Goal: Find specific page/section: Find specific page/section

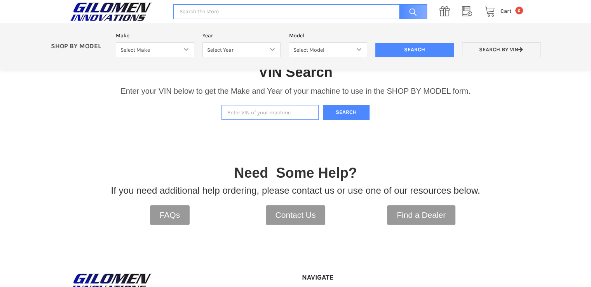
click at [265, 110] on input "Enter VIN of your machine" at bounding box center [269, 112] width 97 height 15
click at [299, 112] on input "Enter VIN of your machine" at bounding box center [269, 112] width 97 height 15
paste input "[US_VEHICLE_IDENTIFICATION_NUMBER]"
type input "[US_VEHICLE_IDENTIFICATION_NUMBER]"
click at [365, 111] on button "Search" at bounding box center [346, 112] width 47 height 15
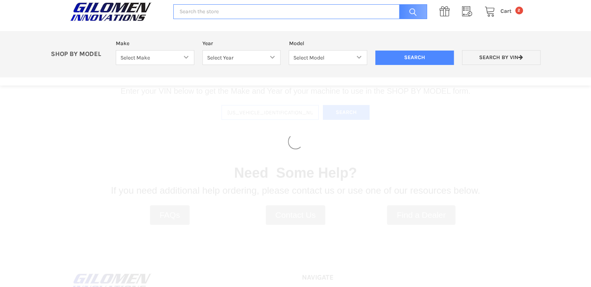
select select "606"
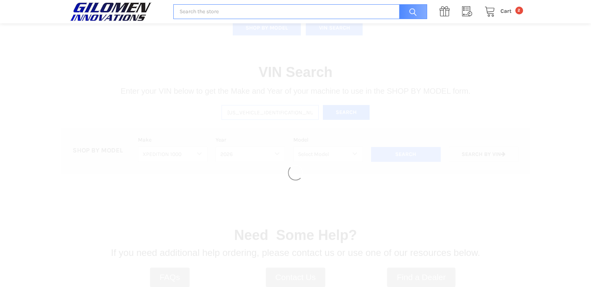
select select "749"
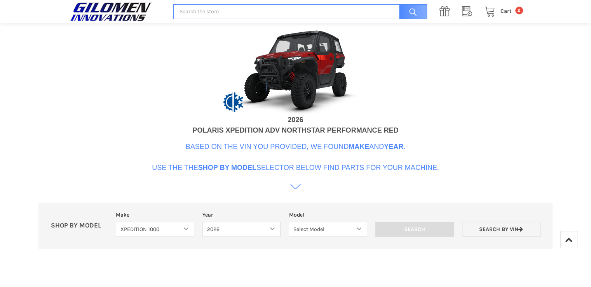
scroll to position [315, 0]
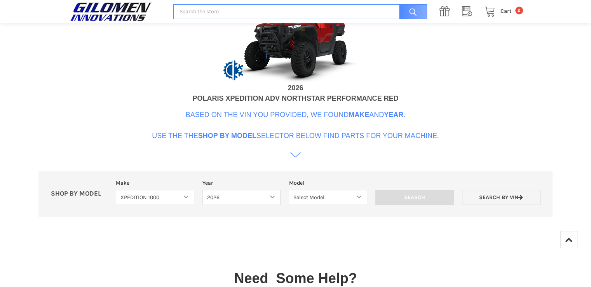
click at [295, 156] on icon at bounding box center [295, 154] width 10 height 10
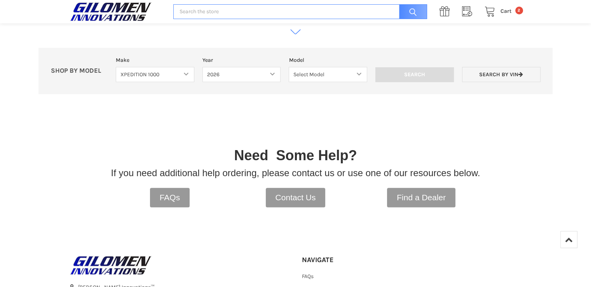
scroll to position [382, 0]
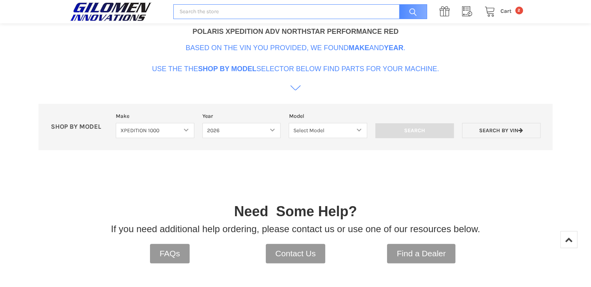
click at [295, 92] on icon at bounding box center [295, 87] width 10 height 10
click at [356, 132] on select "Select Model XPEDITION 1000 NORTHSTAR 2 AND 5 PASSENGER MODELS XPEDITION 1000 A…" at bounding box center [328, 130] width 78 height 15
select select "750"
click at [289, 123] on select "Select Model XPEDITION 1000 NORTHSTAR 2 AND 5 PASSENGER MODELS XPEDITION 1000 A…" at bounding box center [328, 130] width 78 height 15
click at [402, 130] on input "Search" at bounding box center [414, 130] width 78 height 15
